Goal: Task Accomplishment & Management: Manage account settings

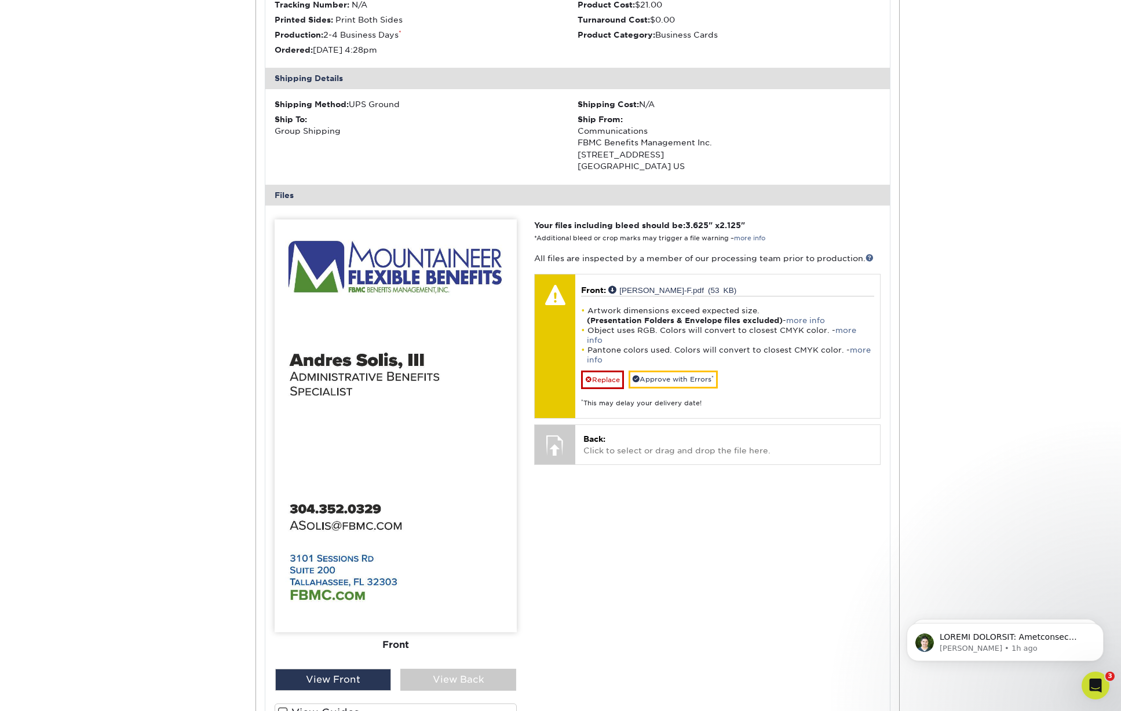
scroll to position [977, 0]
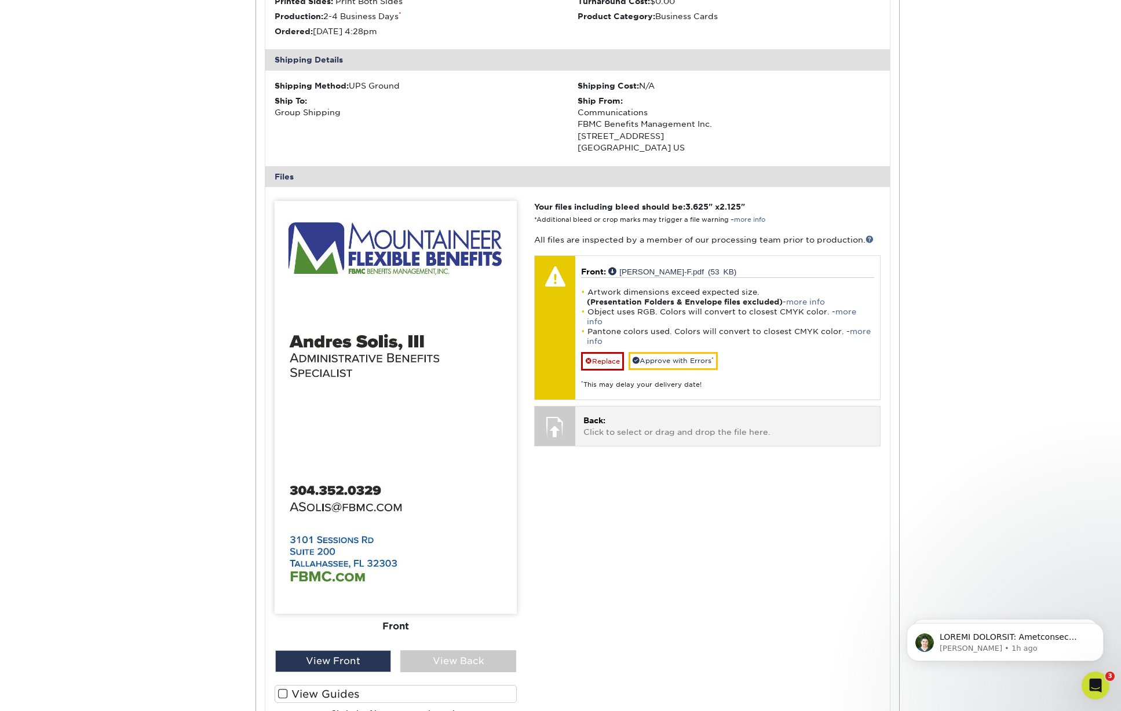
click at [660, 415] on p "Back: Click to select or drag and drop the file here." at bounding box center [727, 427] width 288 height 24
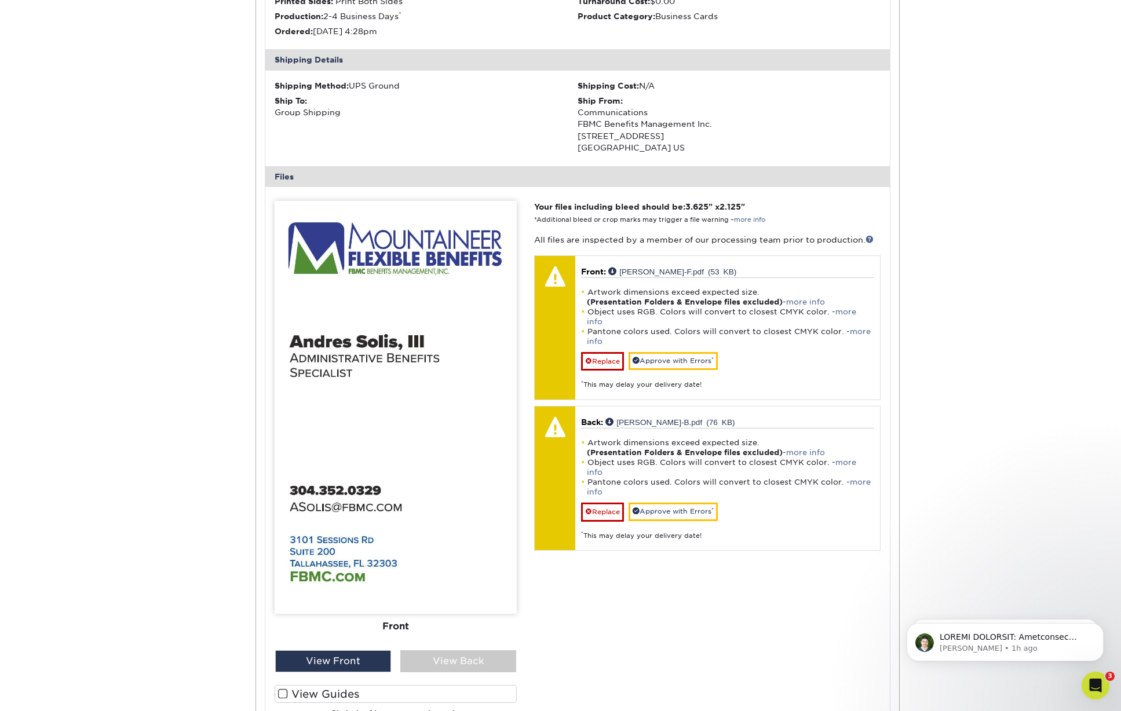
scroll to position [976, 0]
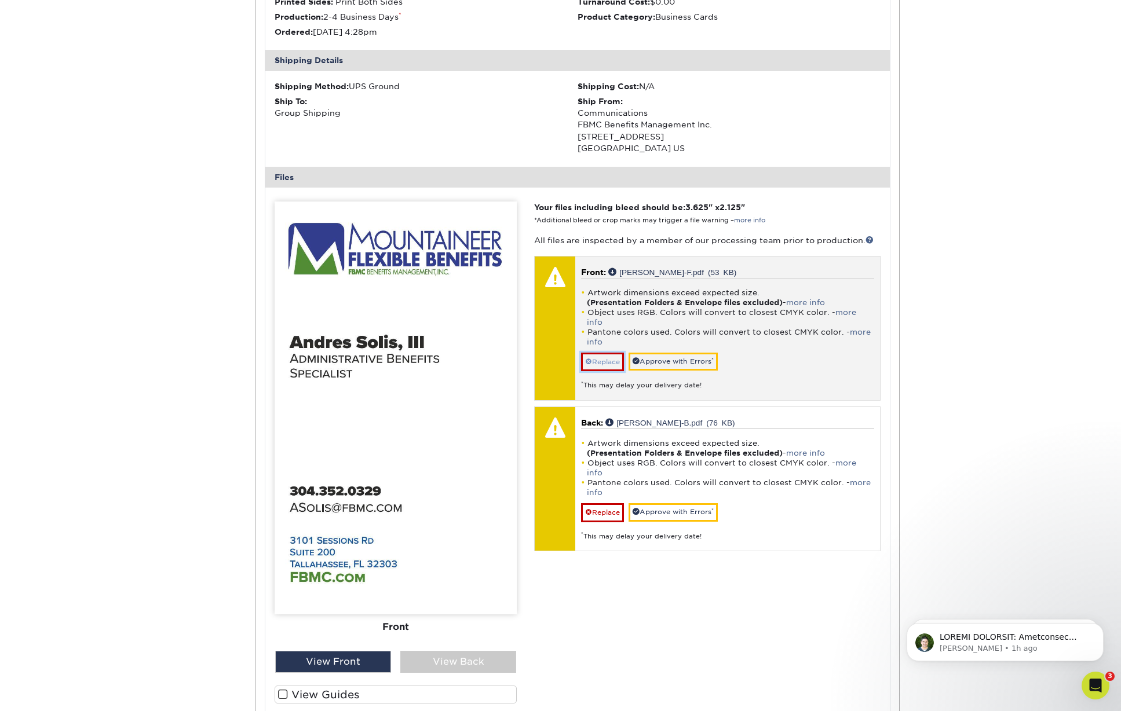
click at [608, 353] on link "Replace" at bounding box center [602, 362] width 43 height 19
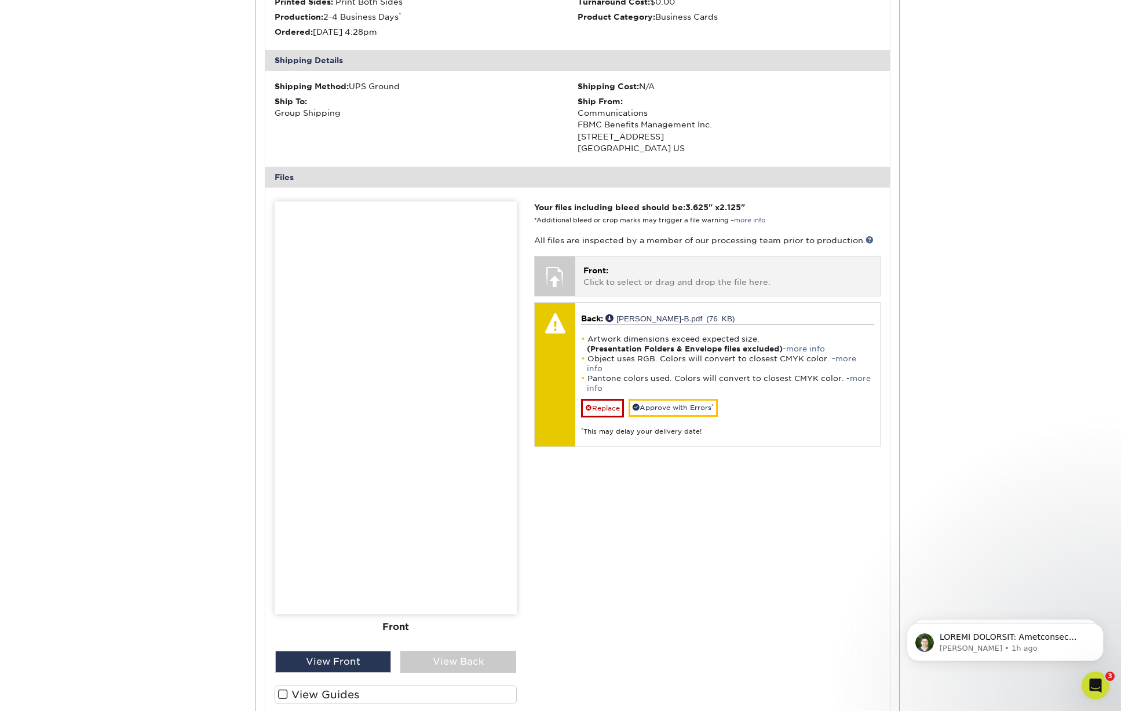
click at [640, 275] on p "Front: Click to select or drag and drop the file here." at bounding box center [727, 277] width 288 height 24
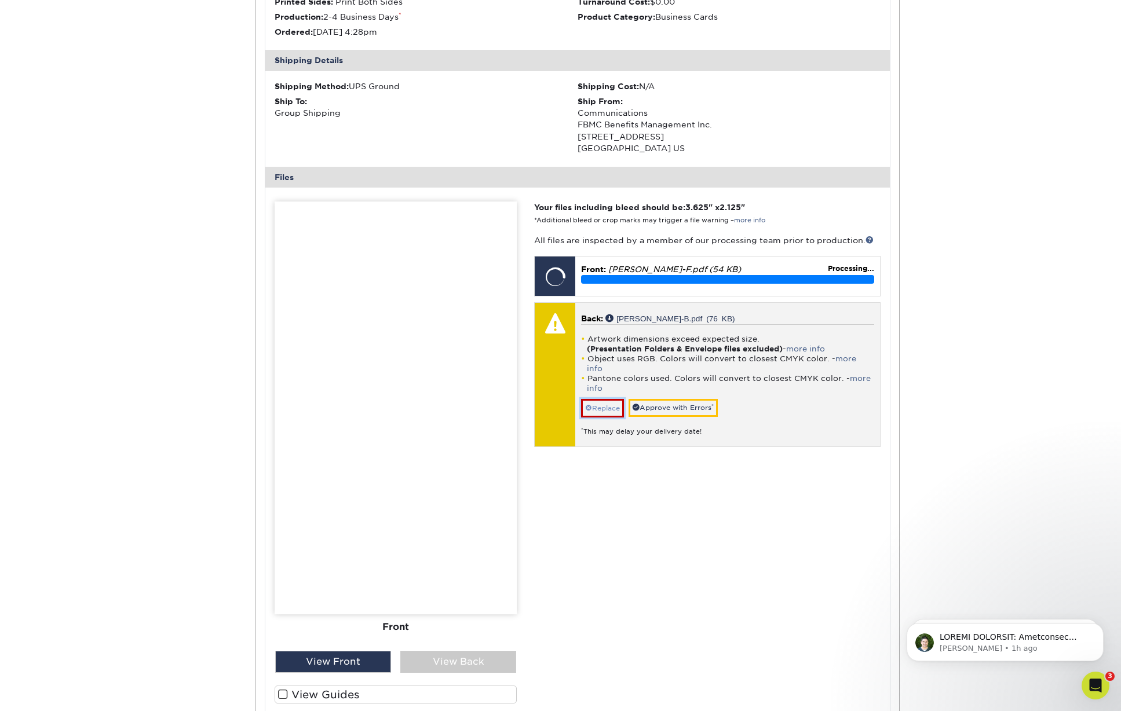
click at [613, 399] on link "Replace" at bounding box center [602, 408] width 43 height 19
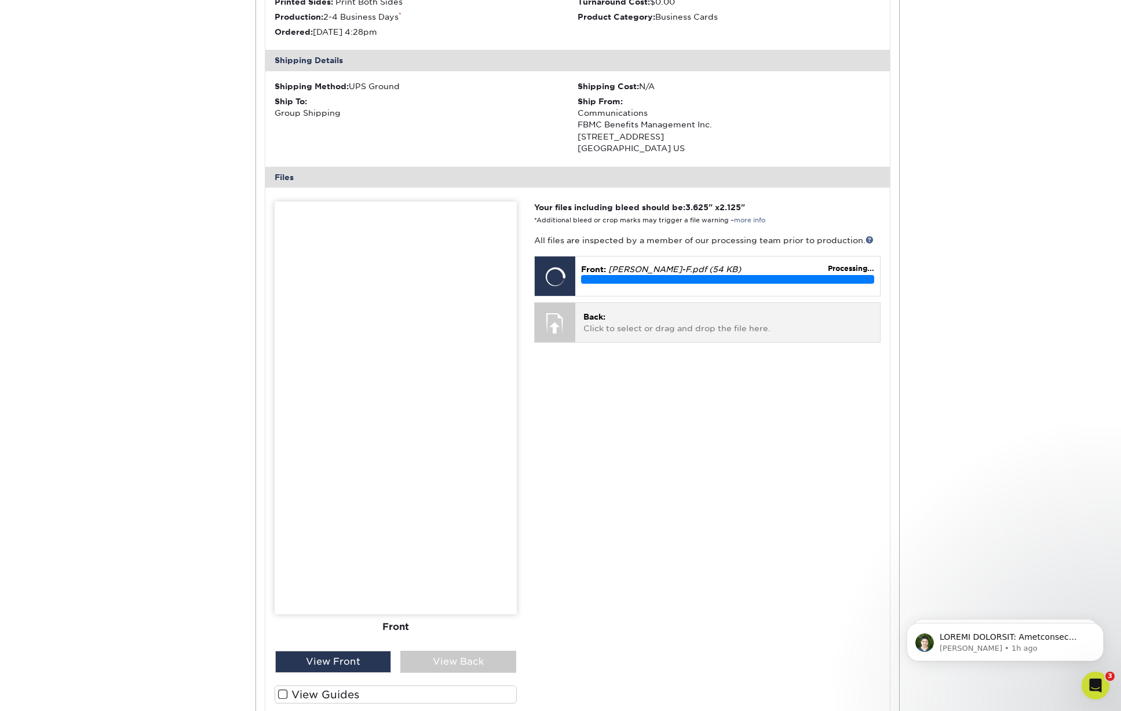
click at [658, 330] on p "Back: Click to select or drag and drop the file here." at bounding box center [727, 323] width 288 height 24
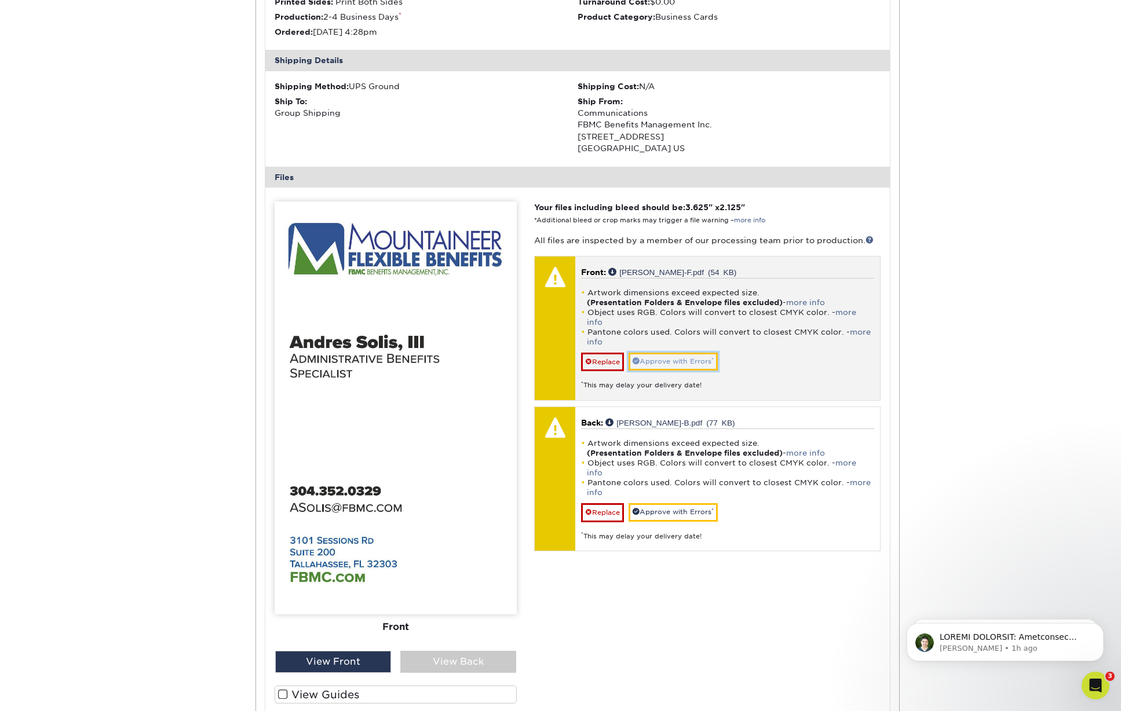
click at [675, 353] on link "Approve with Errors *" at bounding box center [672, 362] width 89 height 18
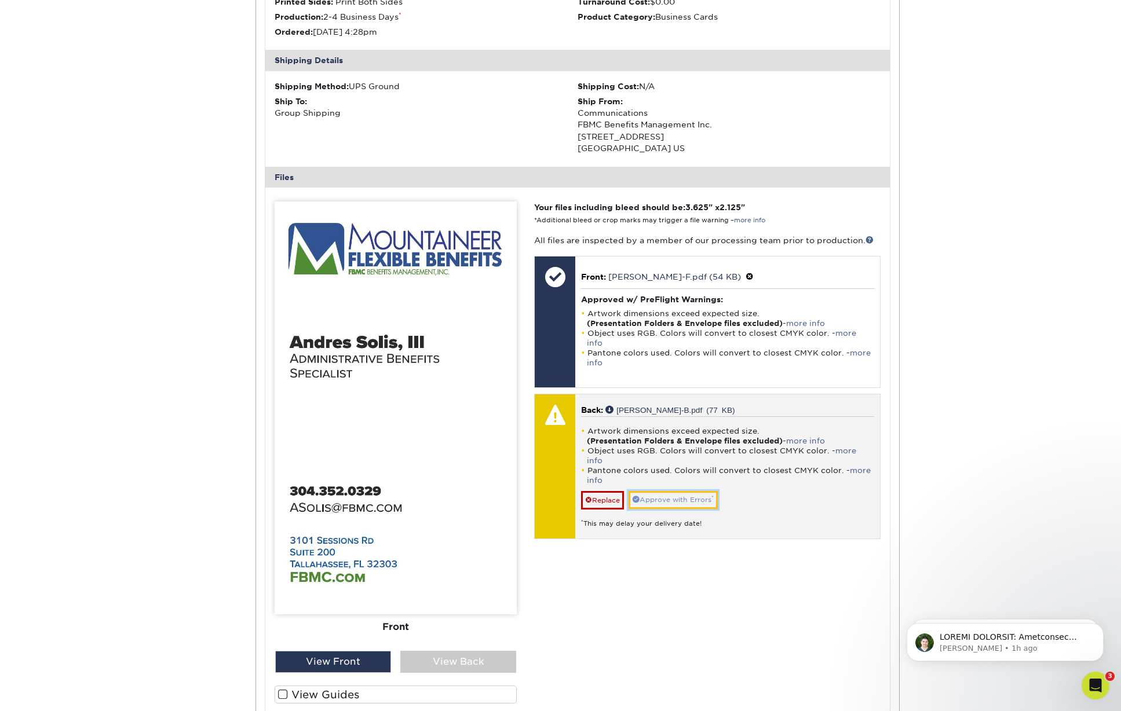
click at [643, 491] on link "Approve with Errors *" at bounding box center [672, 500] width 89 height 18
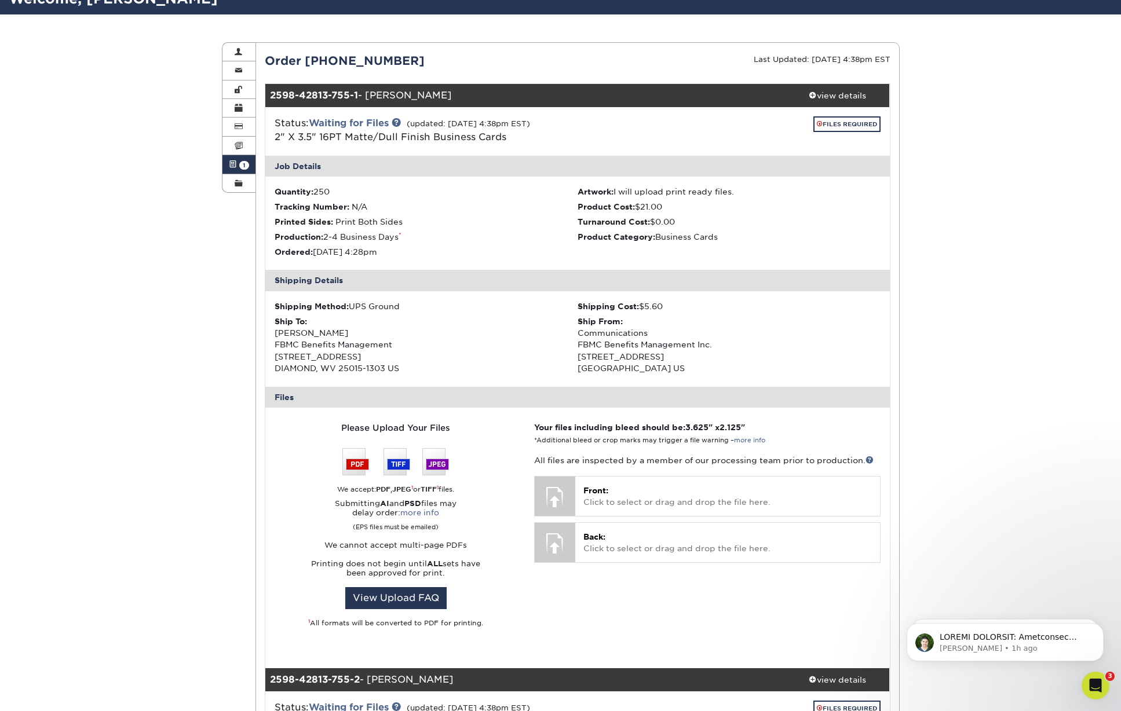
scroll to position [89, 0]
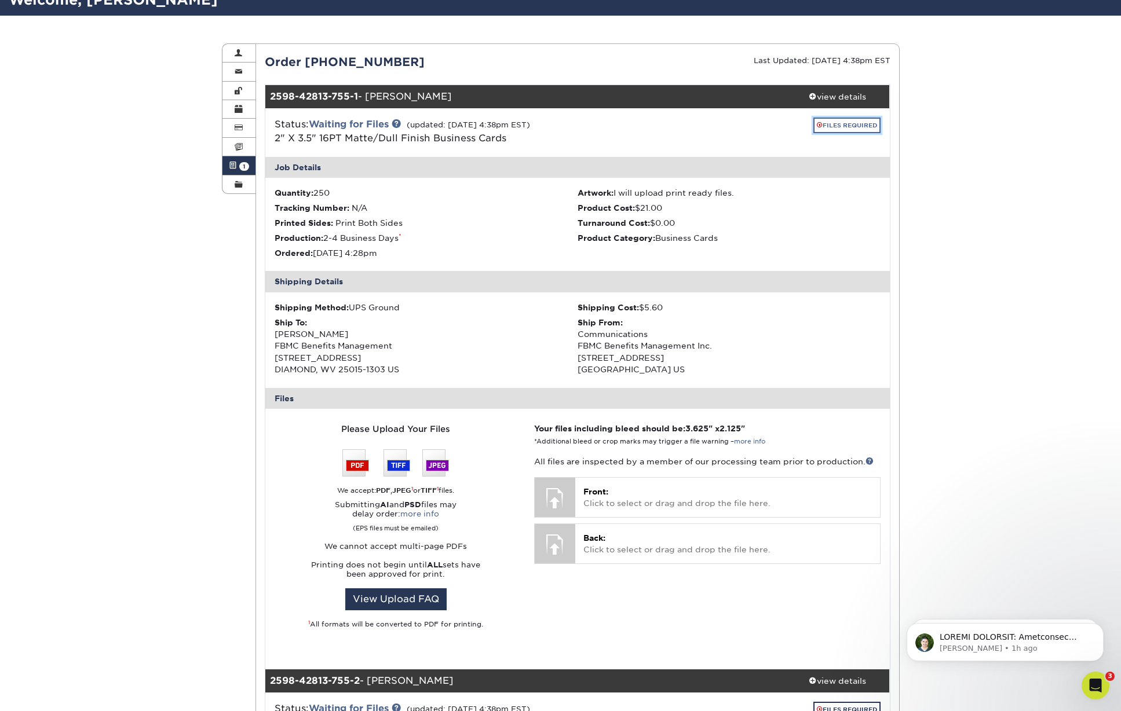
click at [823, 123] on link "FILES REQUIRED" at bounding box center [846, 126] width 67 height 16
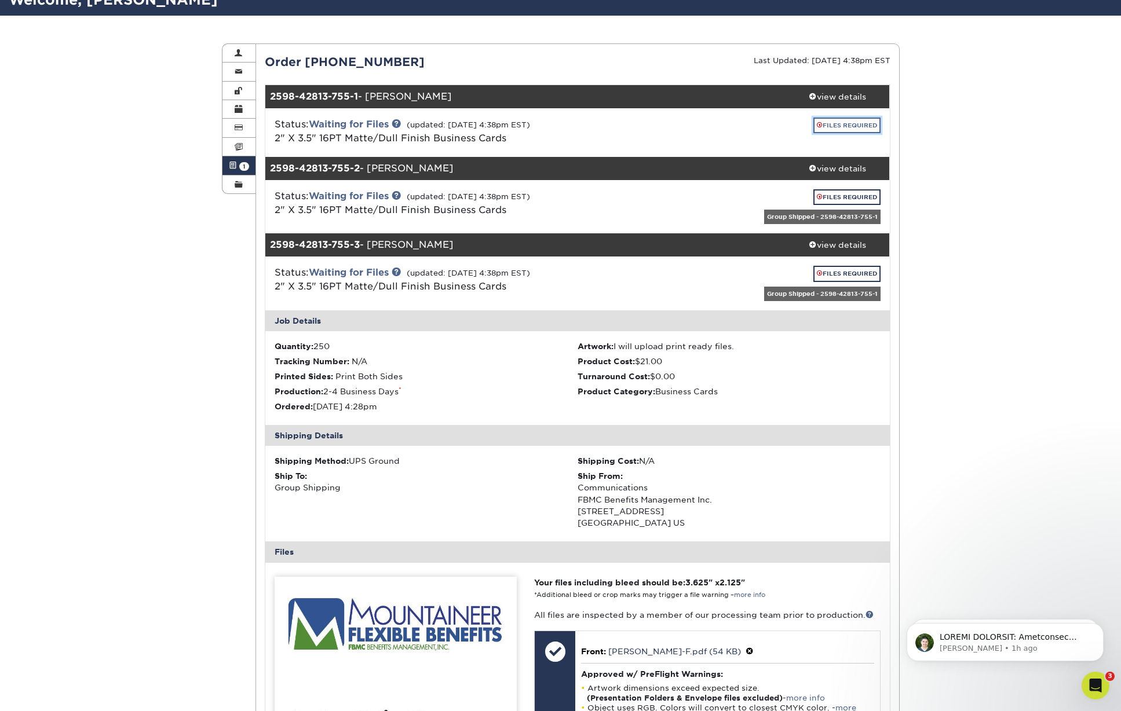
click at [821, 122] on link "FILES REQUIRED" at bounding box center [846, 126] width 67 height 16
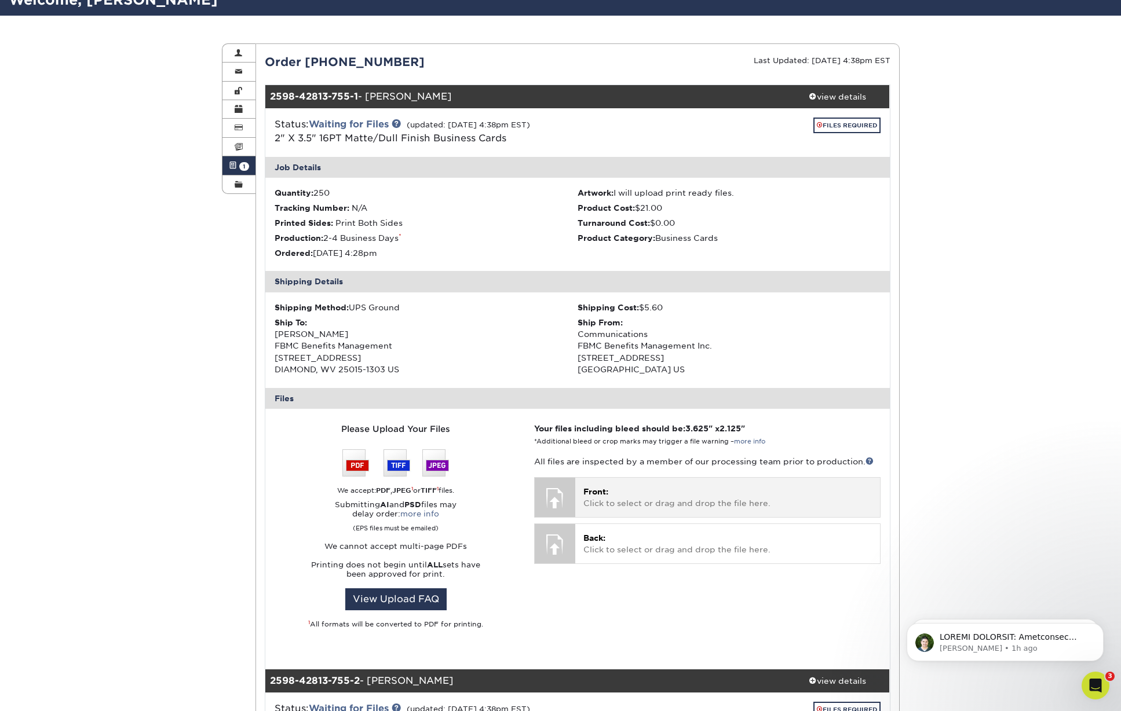
click at [623, 478] on div "Front: Click to select or drag and drop the file here. Choose file" at bounding box center [727, 497] width 304 height 39
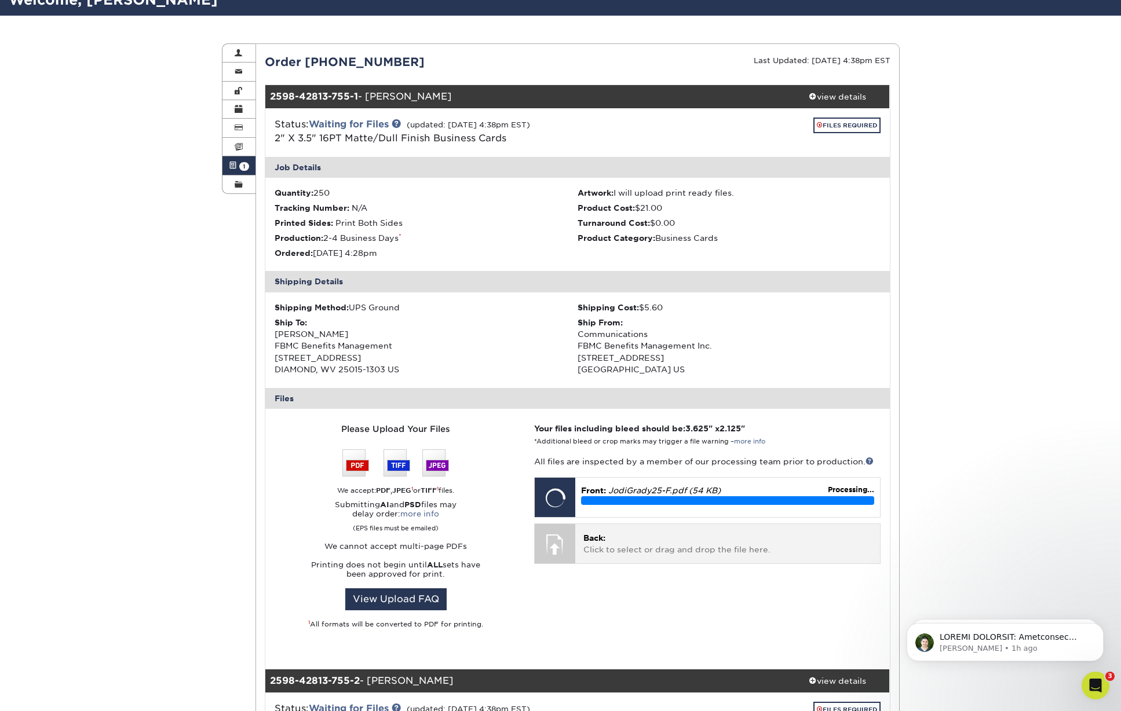
click at [737, 543] on p "Back: Click to select or drag and drop the file here." at bounding box center [727, 544] width 288 height 24
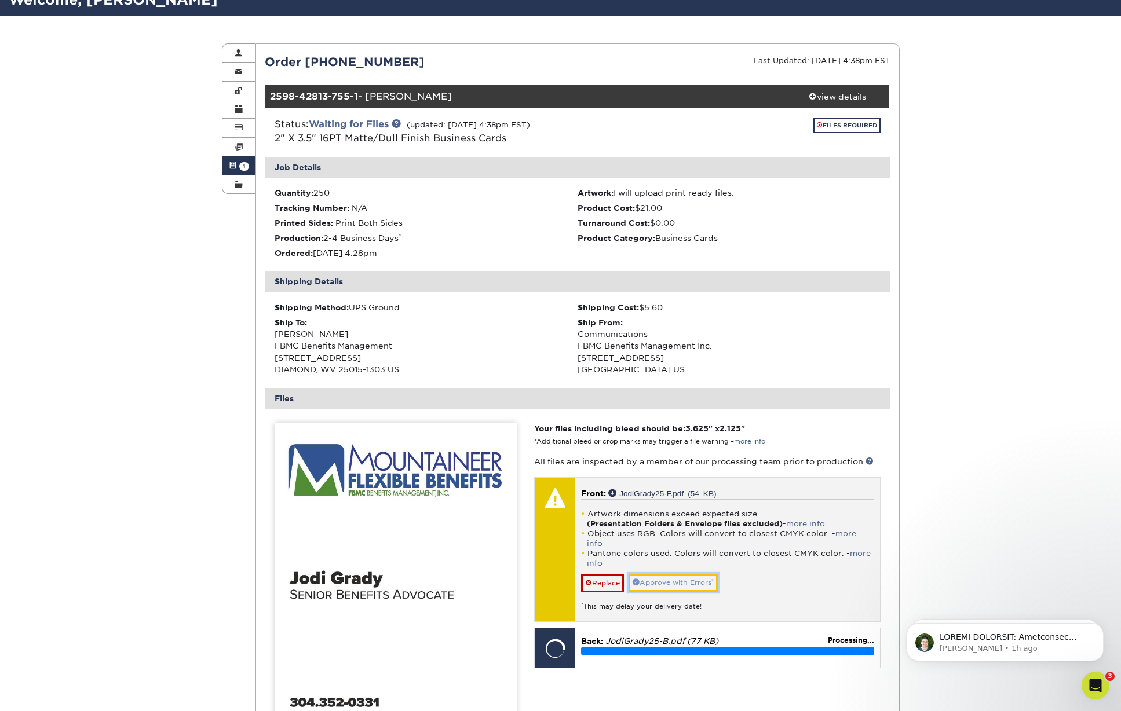
click at [672, 575] on link "Approve with Errors *" at bounding box center [672, 583] width 89 height 18
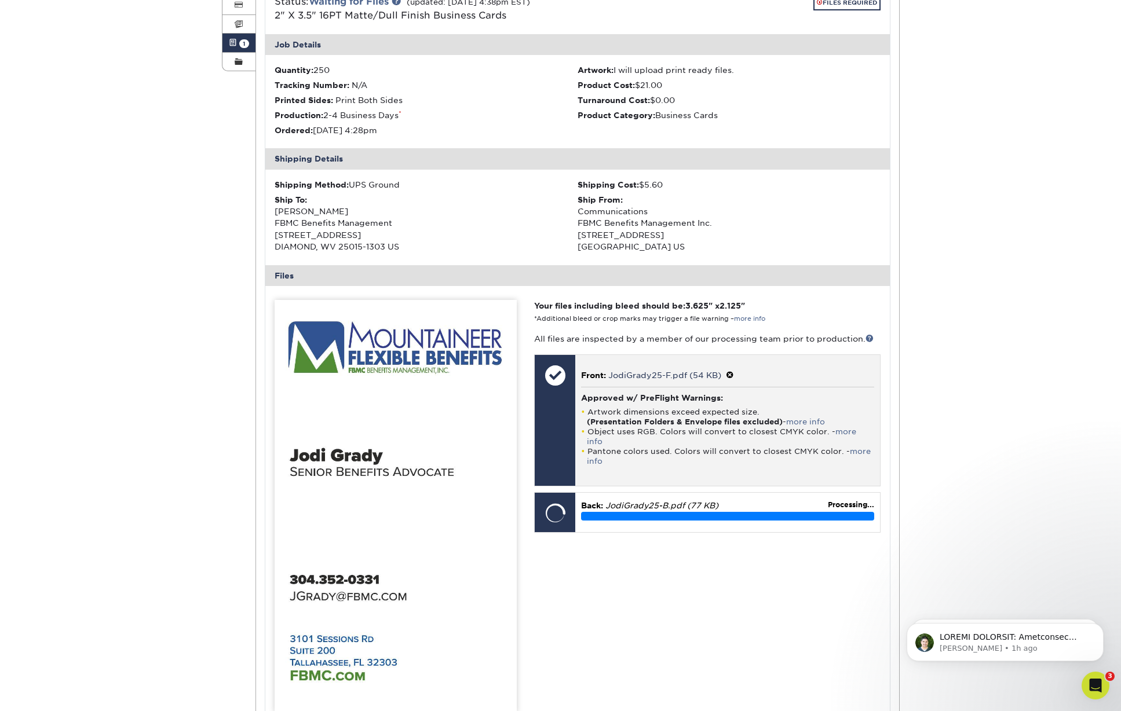
scroll to position [215, 0]
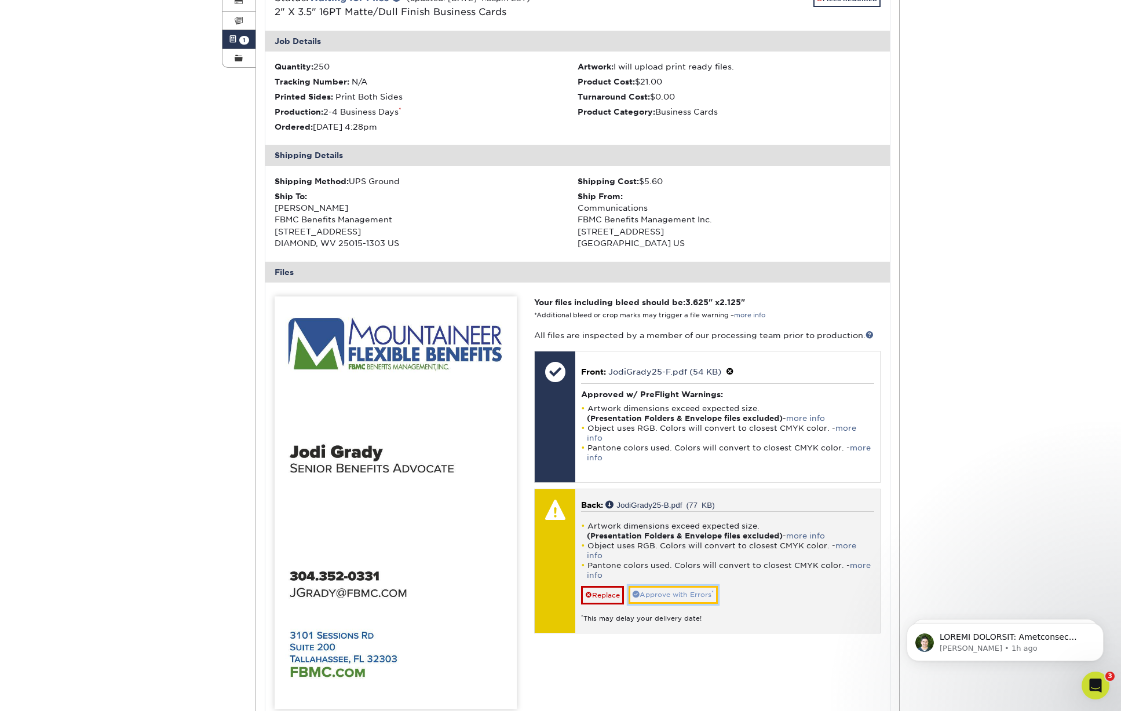
click at [696, 586] on link "Approve with Errors *" at bounding box center [672, 595] width 89 height 18
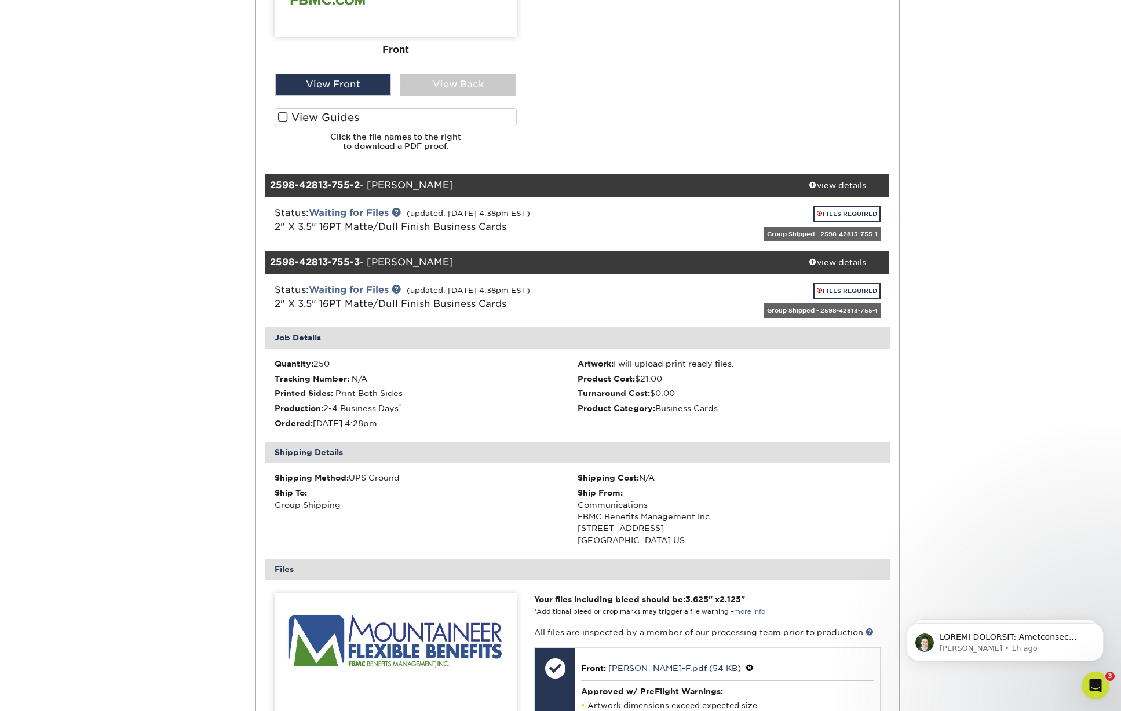
scroll to position [876, 0]
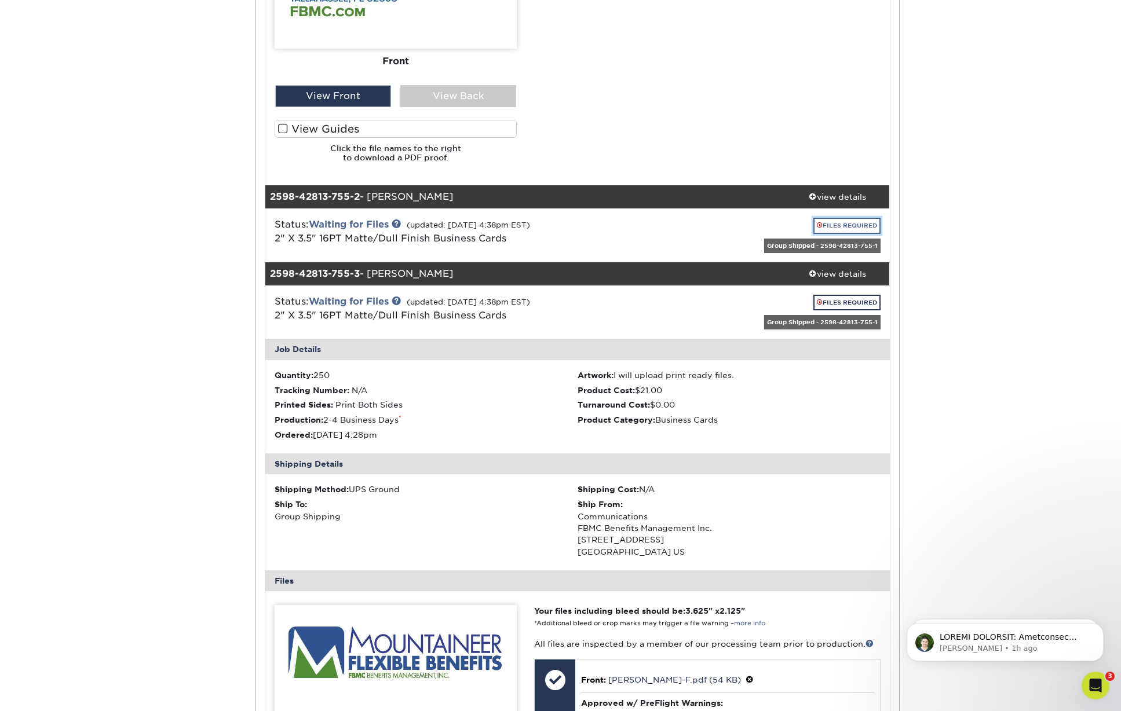
click at [833, 225] on link "FILES REQUIRED" at bounding box center [846, 226] width 67 height 16
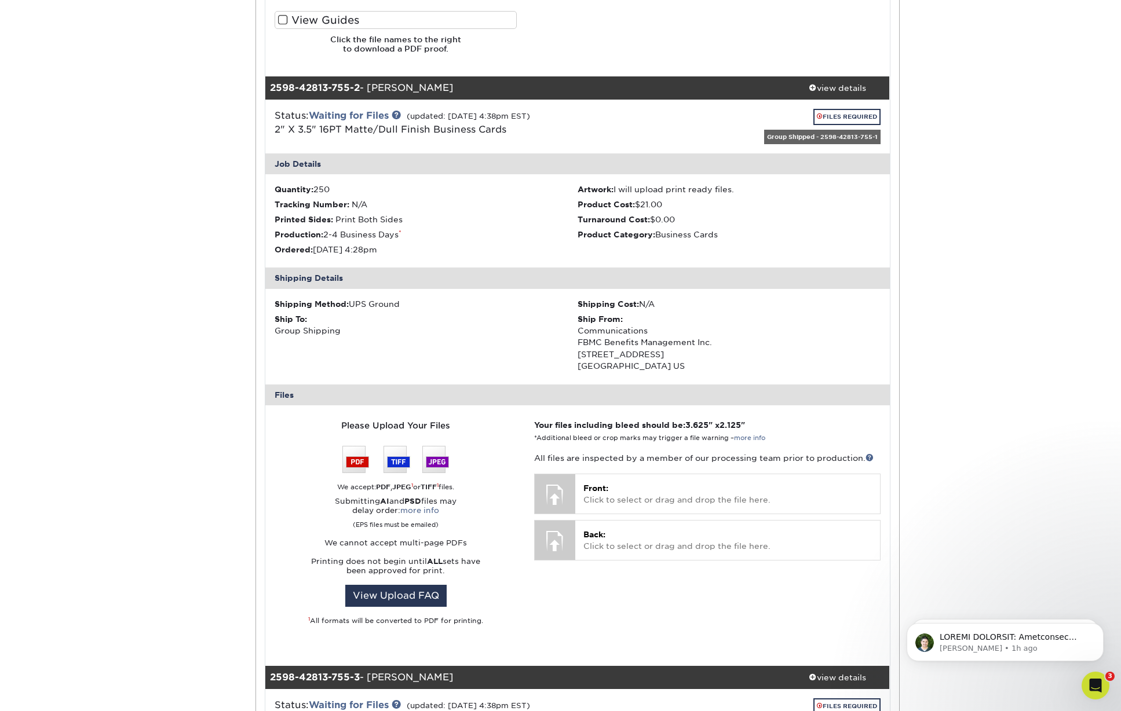
scroll to position [1012, 0]
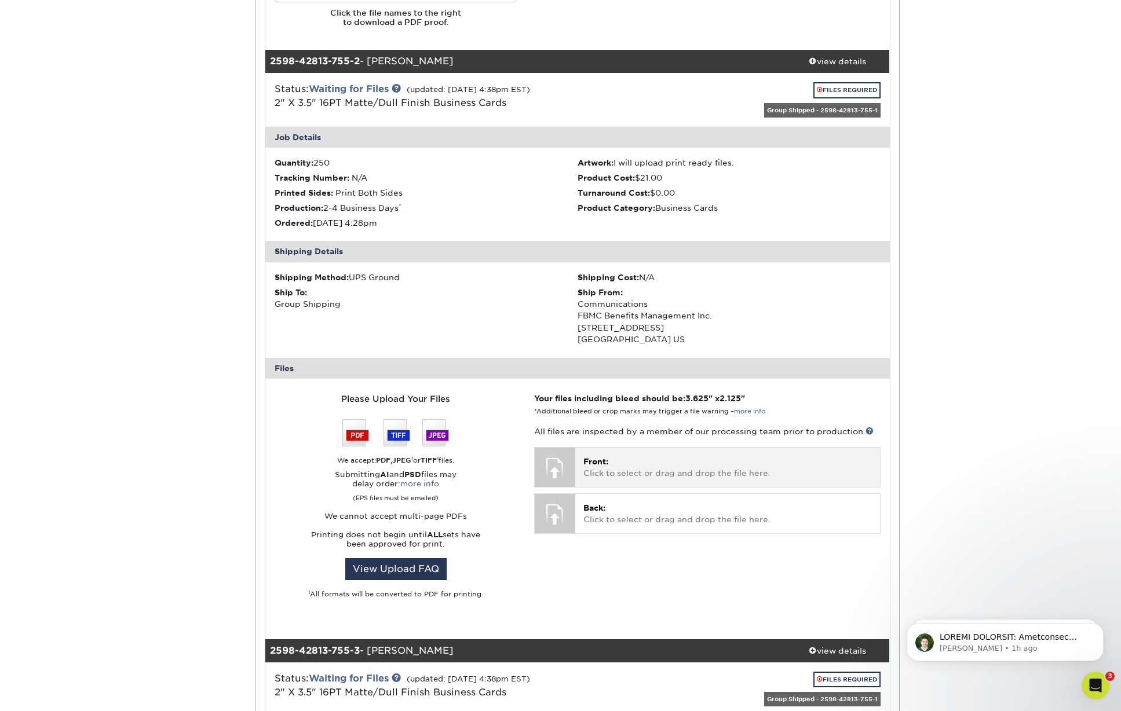
click at [646, 460] on p "Front: Click to select or drag and drop the file here." at bounding box center [727, 468] width 288 height 24
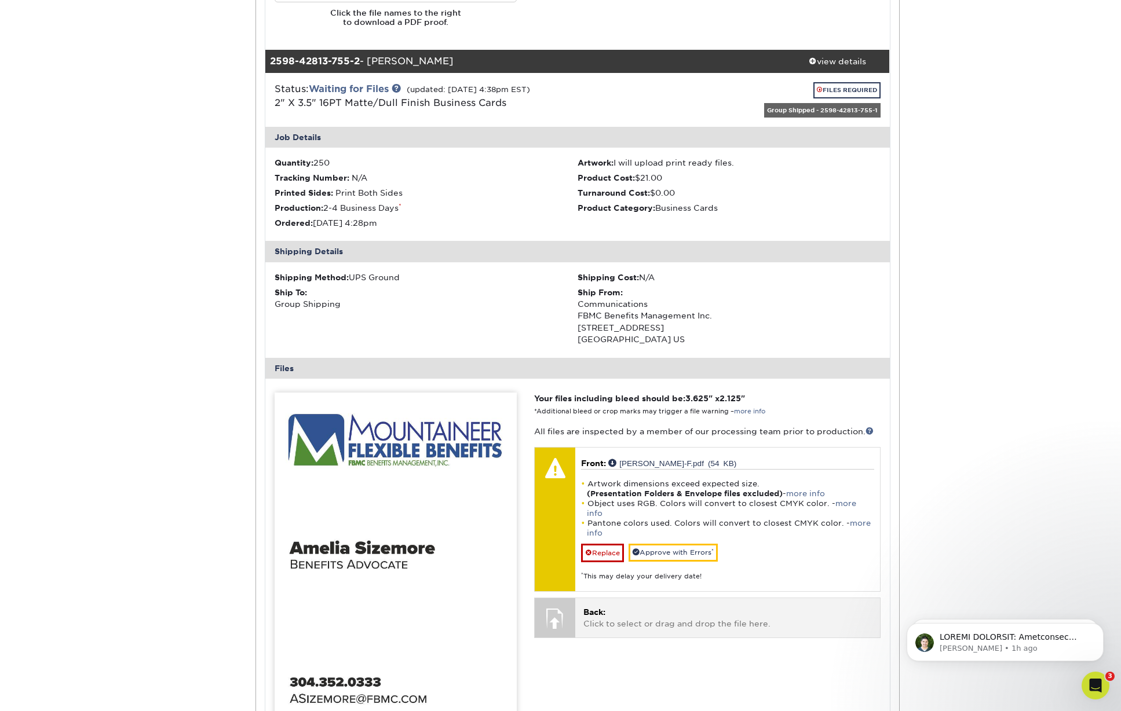
click at [638, 606] on p "Back: Click to select or drag and drop the file here." at bounding box center [727, 618] width 288 height 24
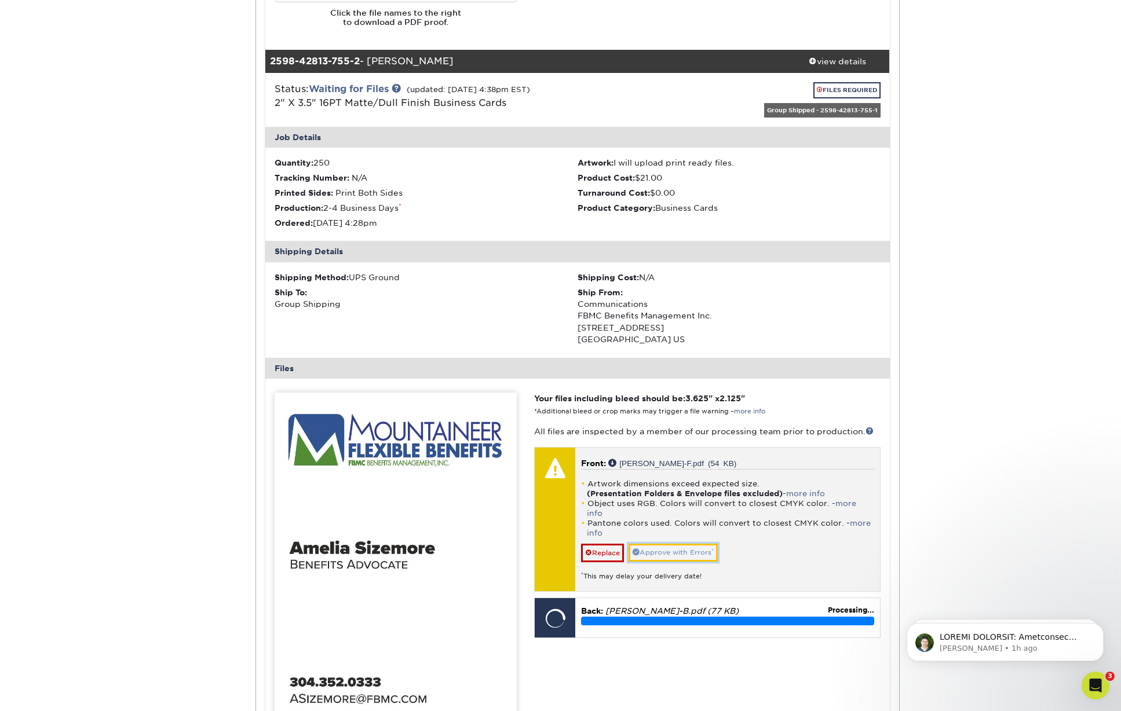
click at [680, 544] on link "Approve with Errors *" at bounding box center [672, 553] width 89 height 18
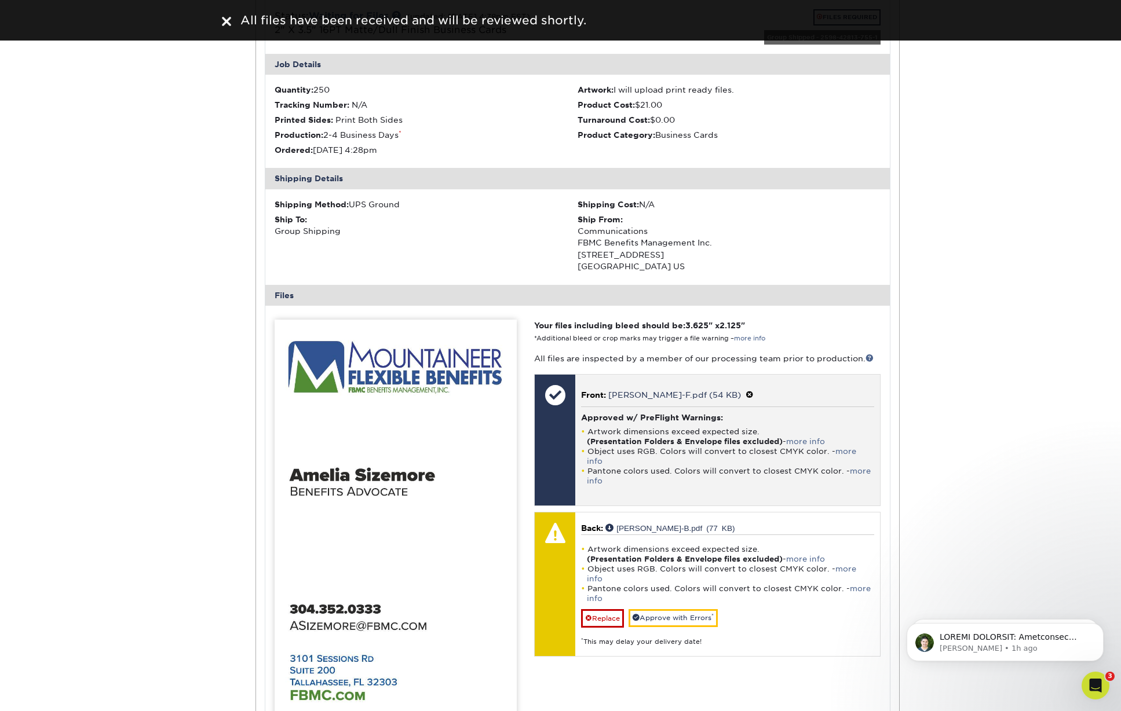
scroll to position [1108, 0]
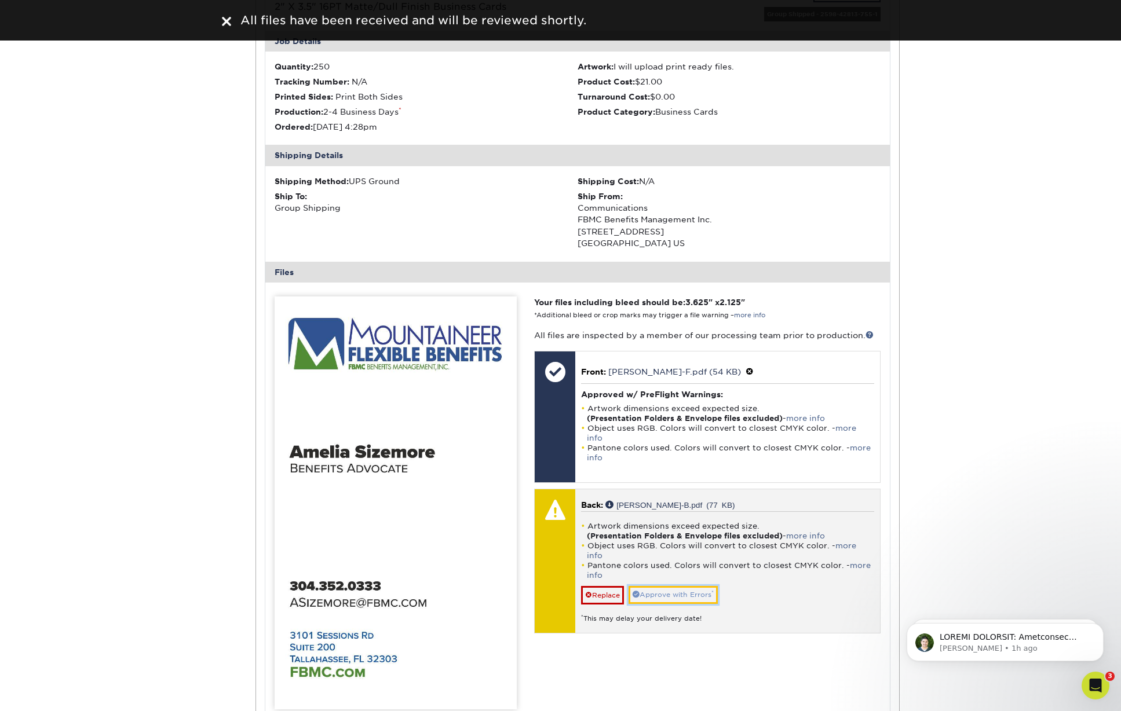
click at [661, 586] on link "Approve with Errors *" at bounding box center [672, 595] width 89 height 18
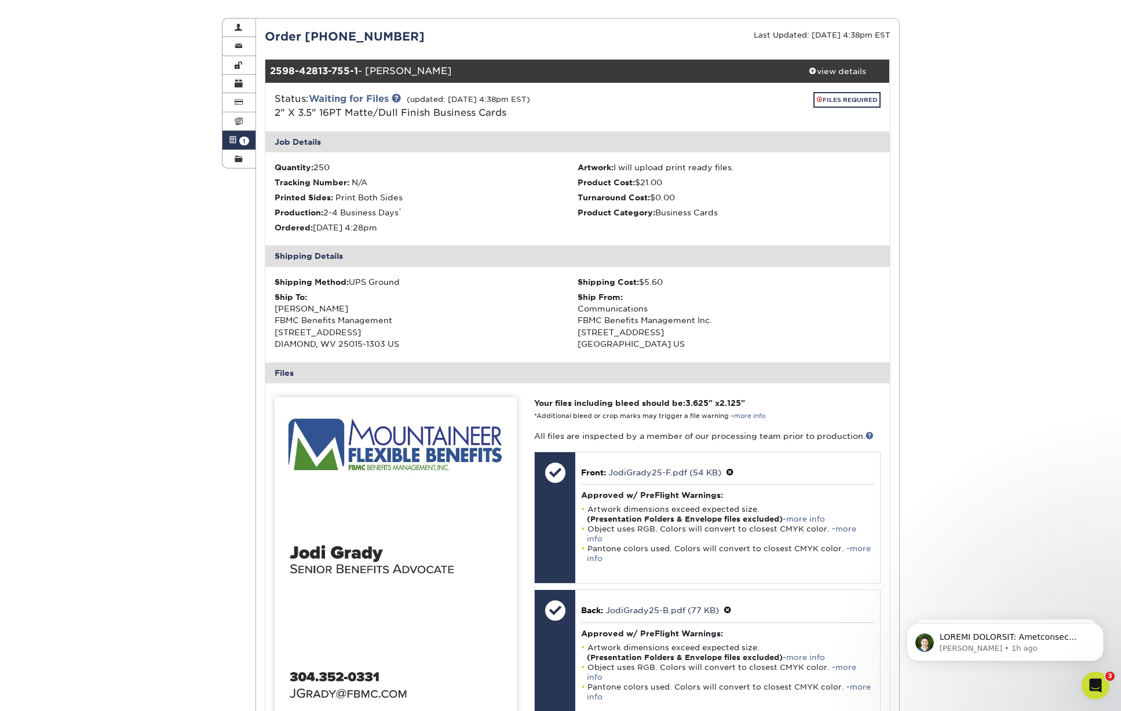
scroll to position [0, 0]
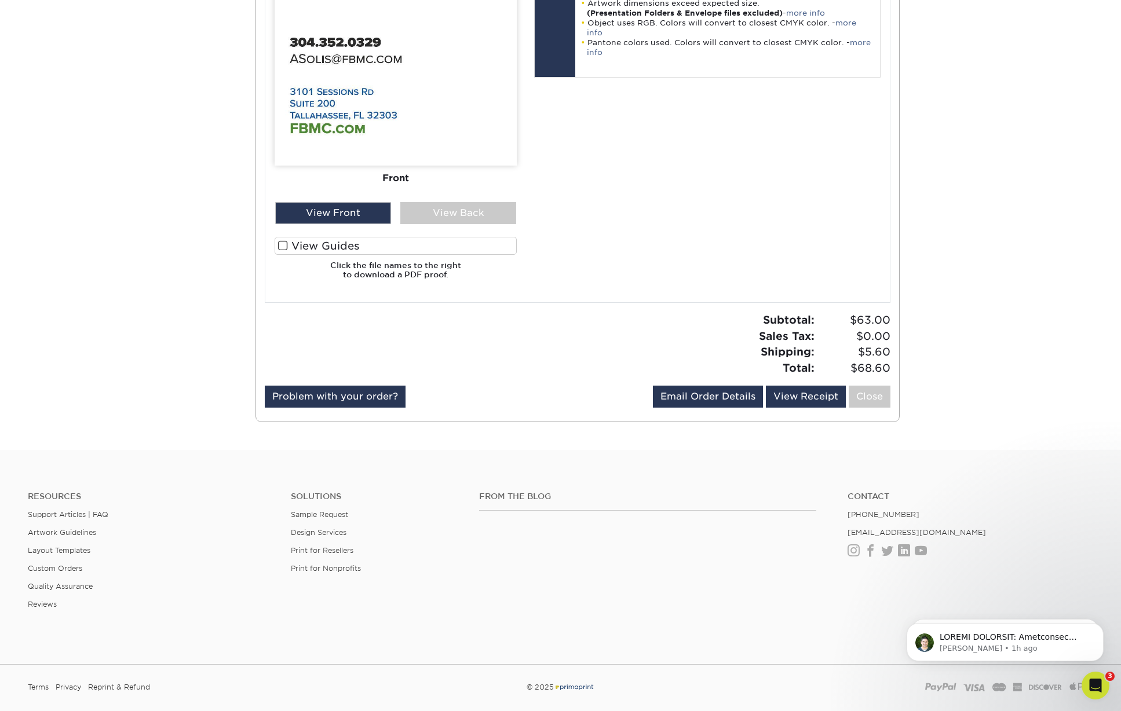
scroll to position [2622, 0]
